Goal: Go to known website: Access a specific website the user already knows

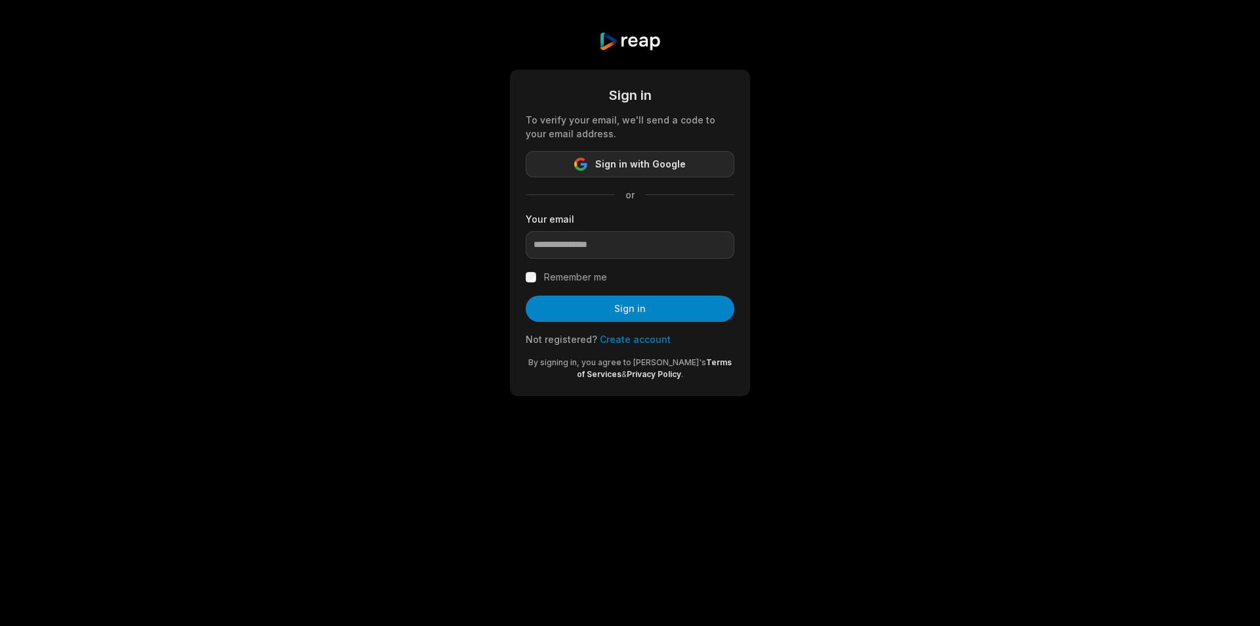
click at [620, 165] on span "Sign in with Google" at bounding box center [640, 164] width 91 height 16
